Goal: Task Accomplishment & Management: Manage account settings

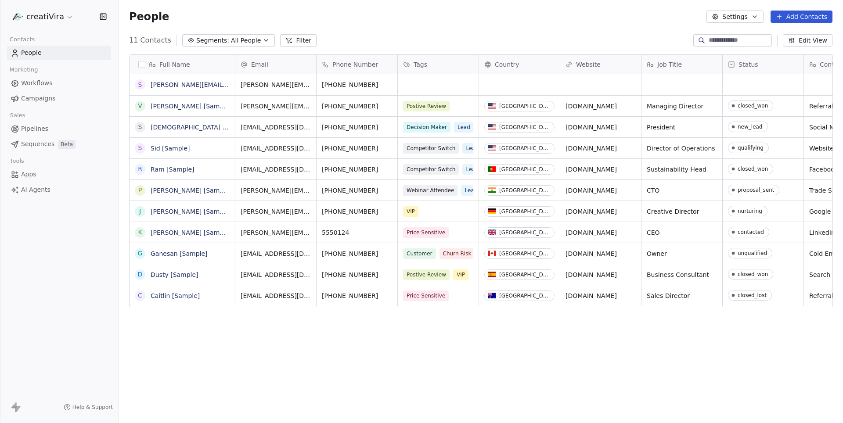
scroll to position [372, 724]
click at [47, 94] on span "Campaigns" at bounding box center [38, 98] width 34 height 9
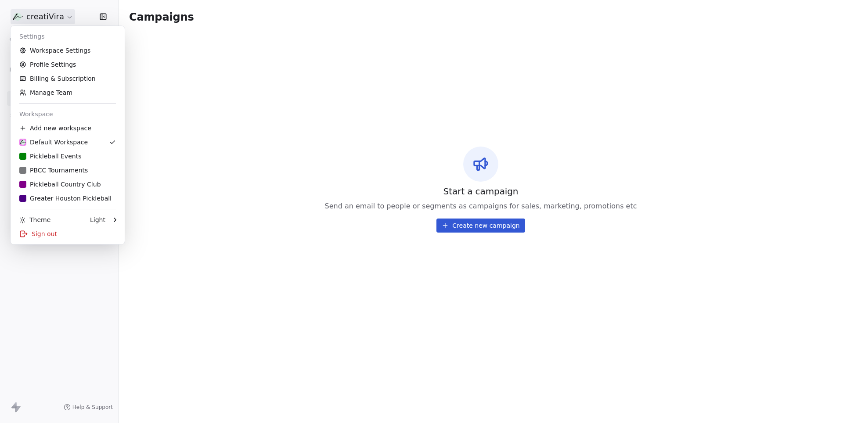
click at [60, 19] on html "creatiVira Contacts People Marketing Workflows Campaigns Sales Pipelines Sequen…" at bounding box center [421, 211] width 843 height 423
click at [40, 155] on div "Pickleball Events" at bounding box center [50, 156] width 62 height 9
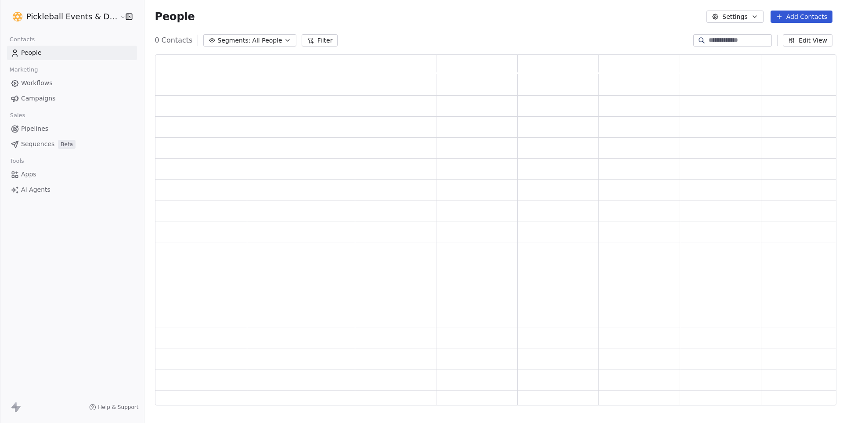
scroll to position [351, 682]
click at [46, 95] on span "Campaigns" at bounding box center [38, 98] width 34 height 9
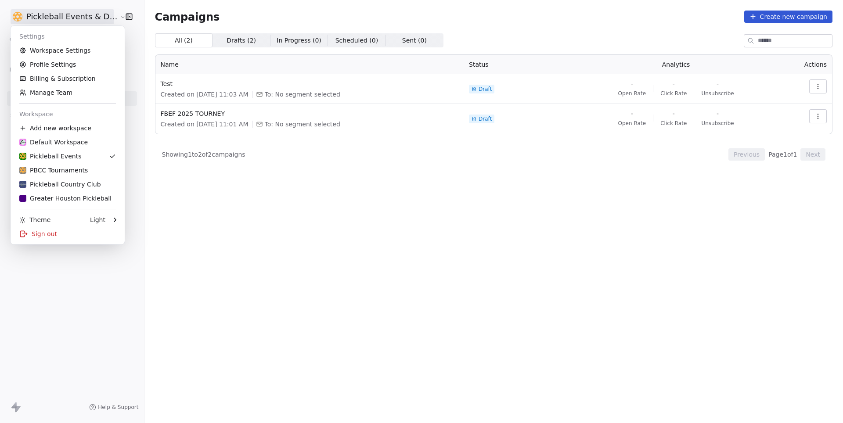
click at [93, 18] on html "Pickleball Events & Directory Contacts People Marketing Workflows Campaigns Sal…" at bounding box center [421, 211] width 843 height 423
click at [40, 166] on link "PBCC Tournaments" at bounding box center [67, 170] width 107 height 14
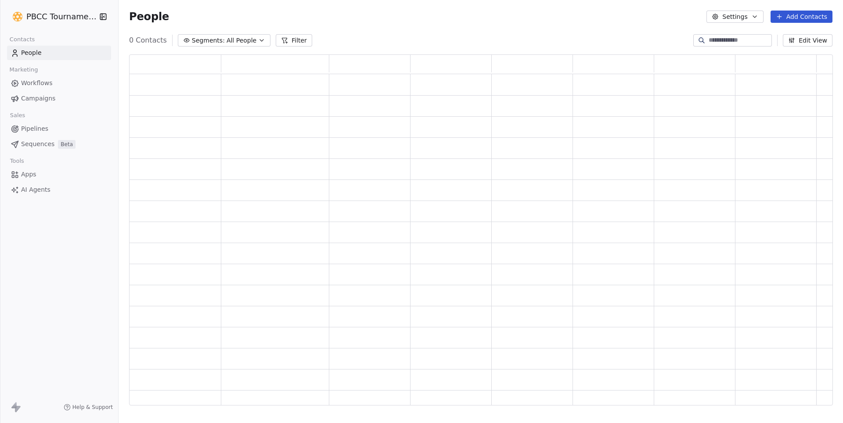
scroll to position [351, 703]
click at [46, 98] on span "Campaigns" at bounding box center [38, 98] width 34 height 9
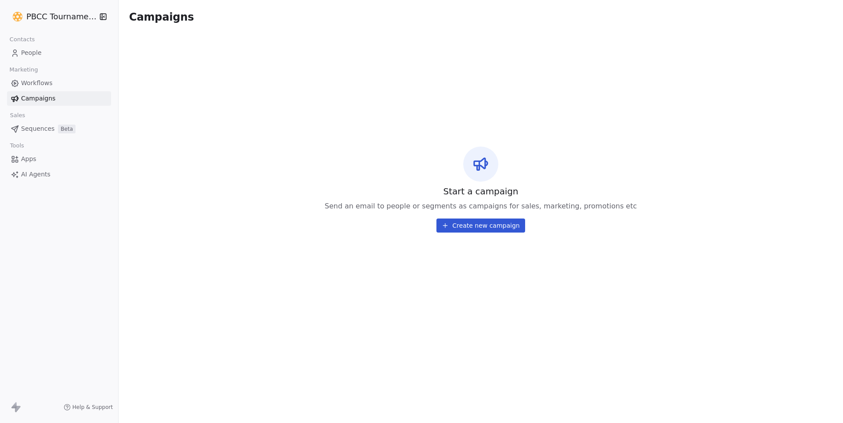
click at [59, 25] on div "PBCC Tournaments" at bounding box center [59, 16] width 118 height 33
click at [61, 13] on html "PBCC Tournaments Contacts People Marketing Workflows Campaigns Sales Sequences …" at bounding box center [421, 211] width 843 height 423
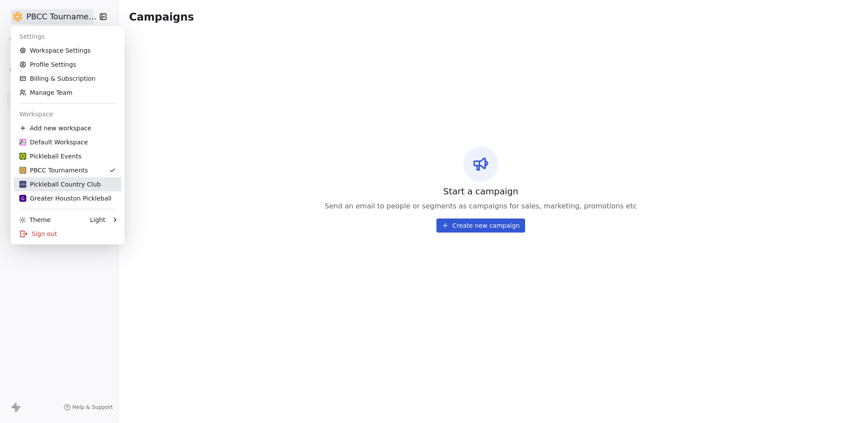
click at [59, 183] on div "Pickleball Country Club" at bounding box center [60, 184] width 82 height 9
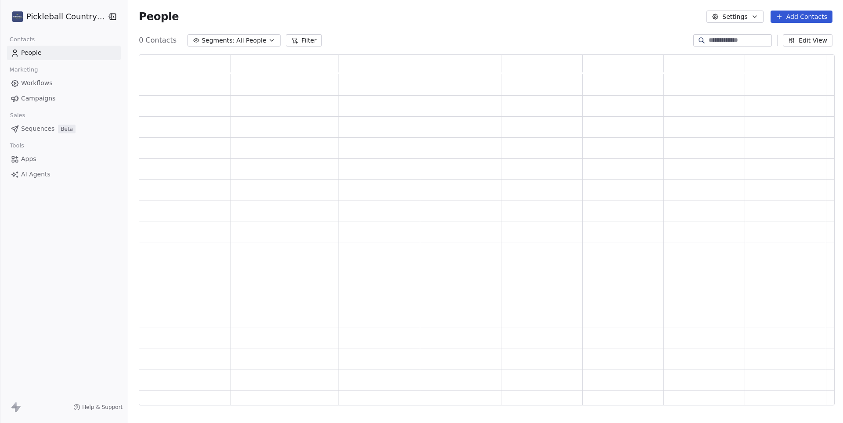
scroll to position [351, 696]
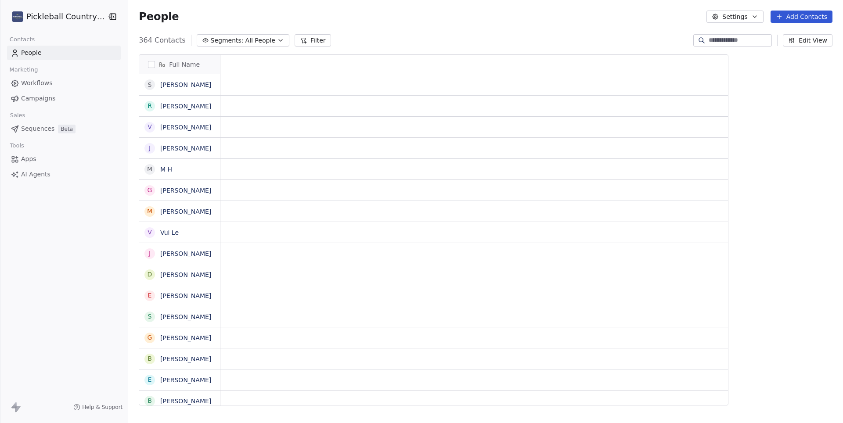
click at [47, 102] on link "Campaigns" at bounding box center [64, 98] width 114 height 14
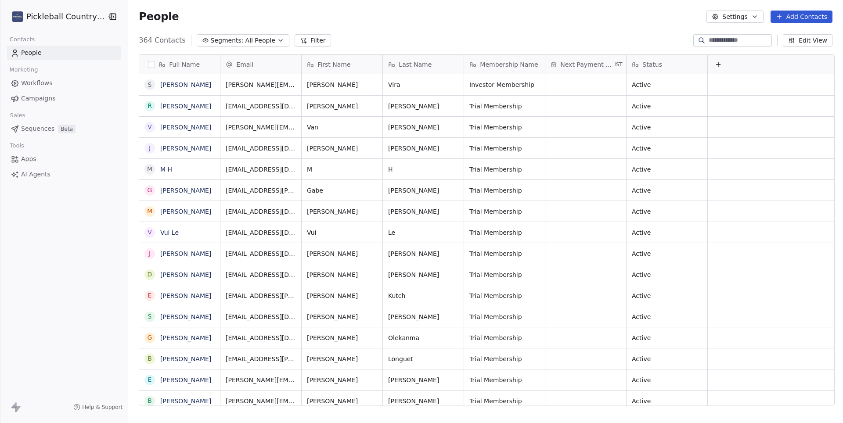
scroll to position [0, 0]
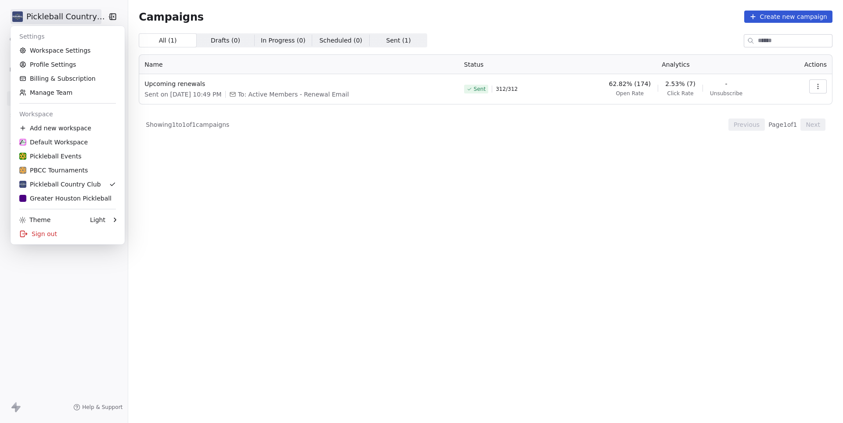
click at [85, 14] on html "Pickleball Country Club Contacts People Marketing Workflows Campaigns Sales Seq…" at bounding box center [421, 211] width 843 height 423
click at [43, 231] on div "Sign out" at bounding box center [67, 234] width 107 height 14
